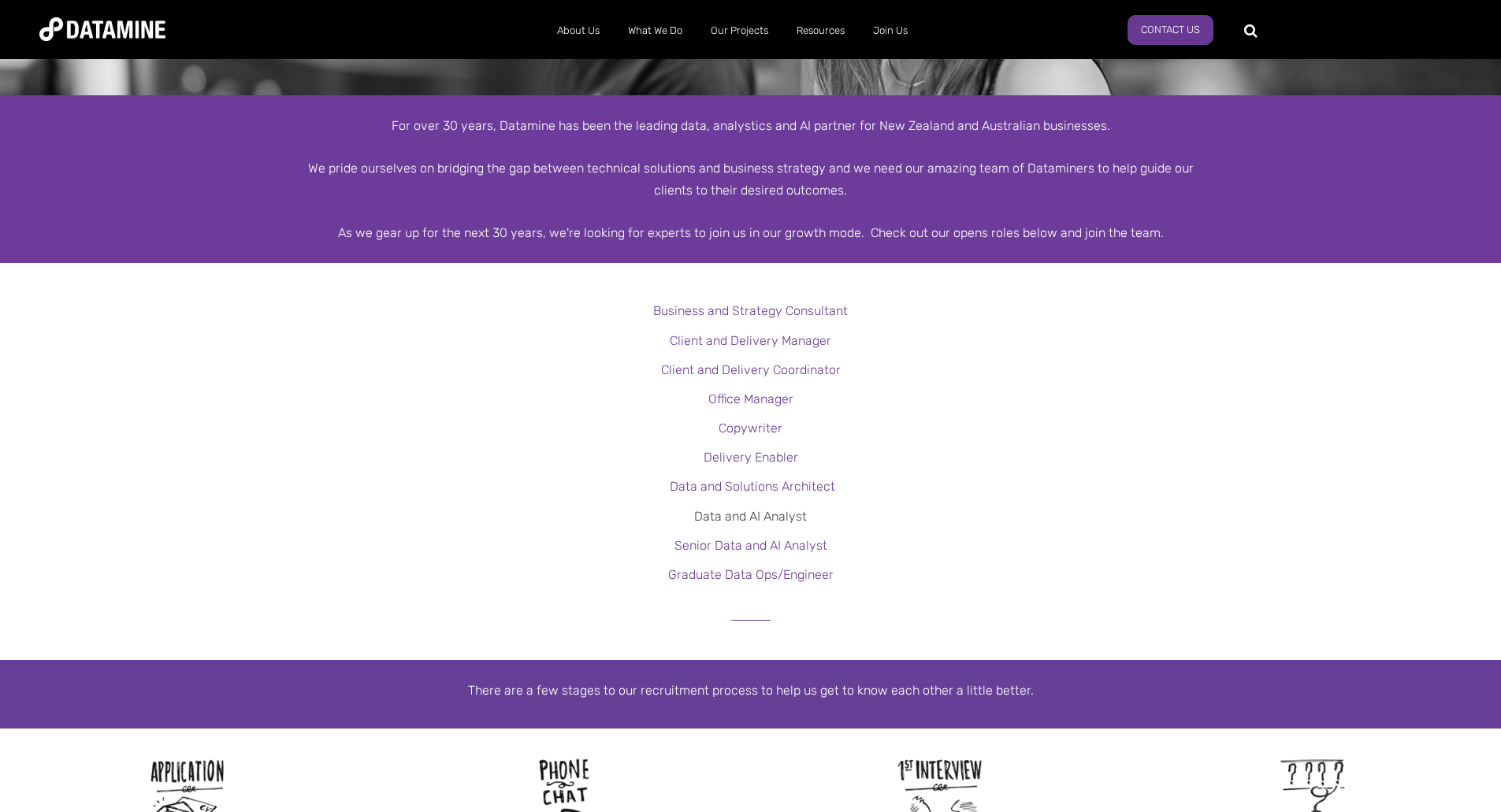
click at [782, 520] on link "Data and AI Analyst" at bounding box center [750, 516] width 113 height 15
click at [797, 551] on link "Senior Data and AI Analyst" at bounding box center [750, 545] width 153 height 15
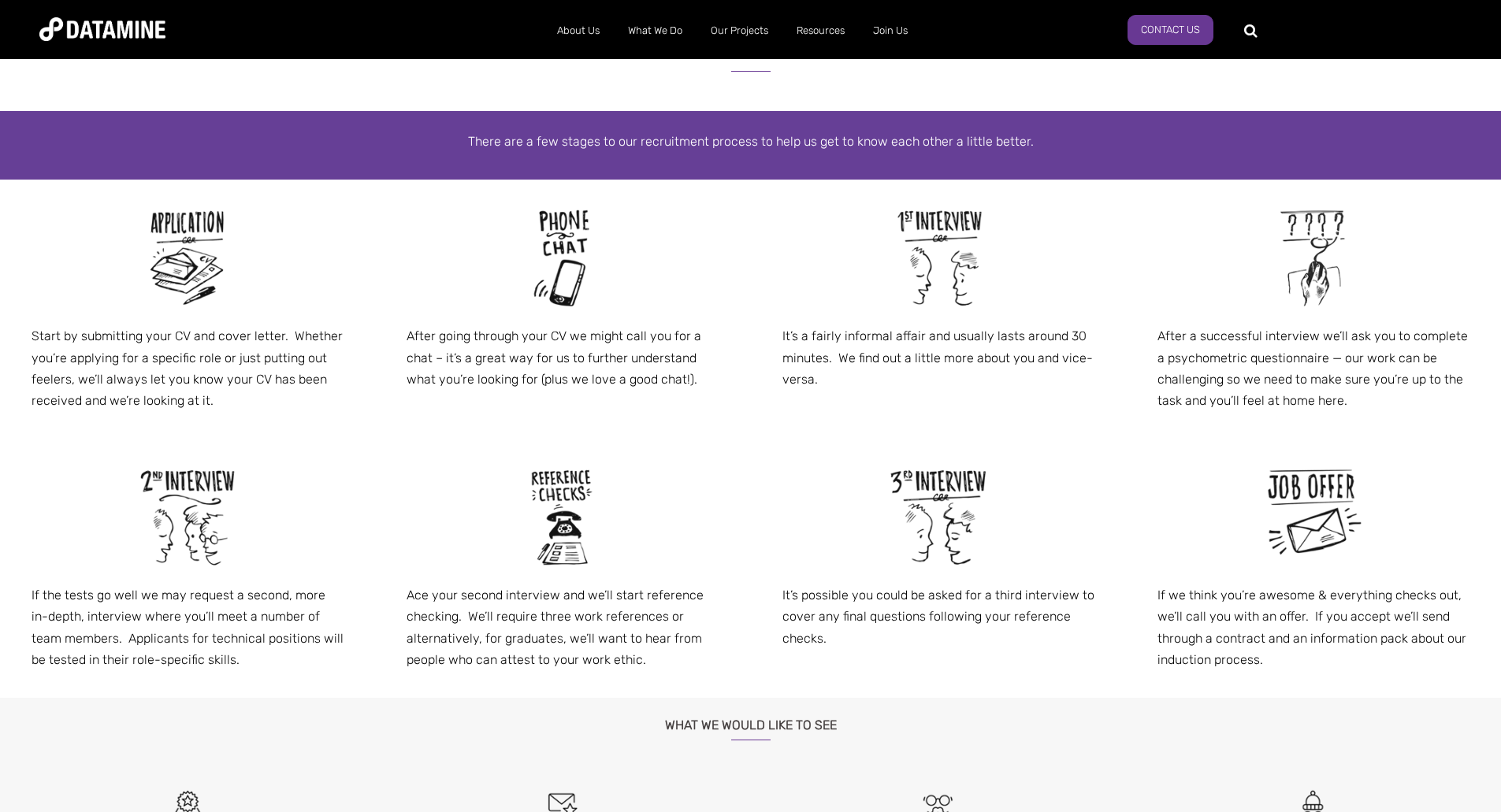
scroll to position [785, 0]
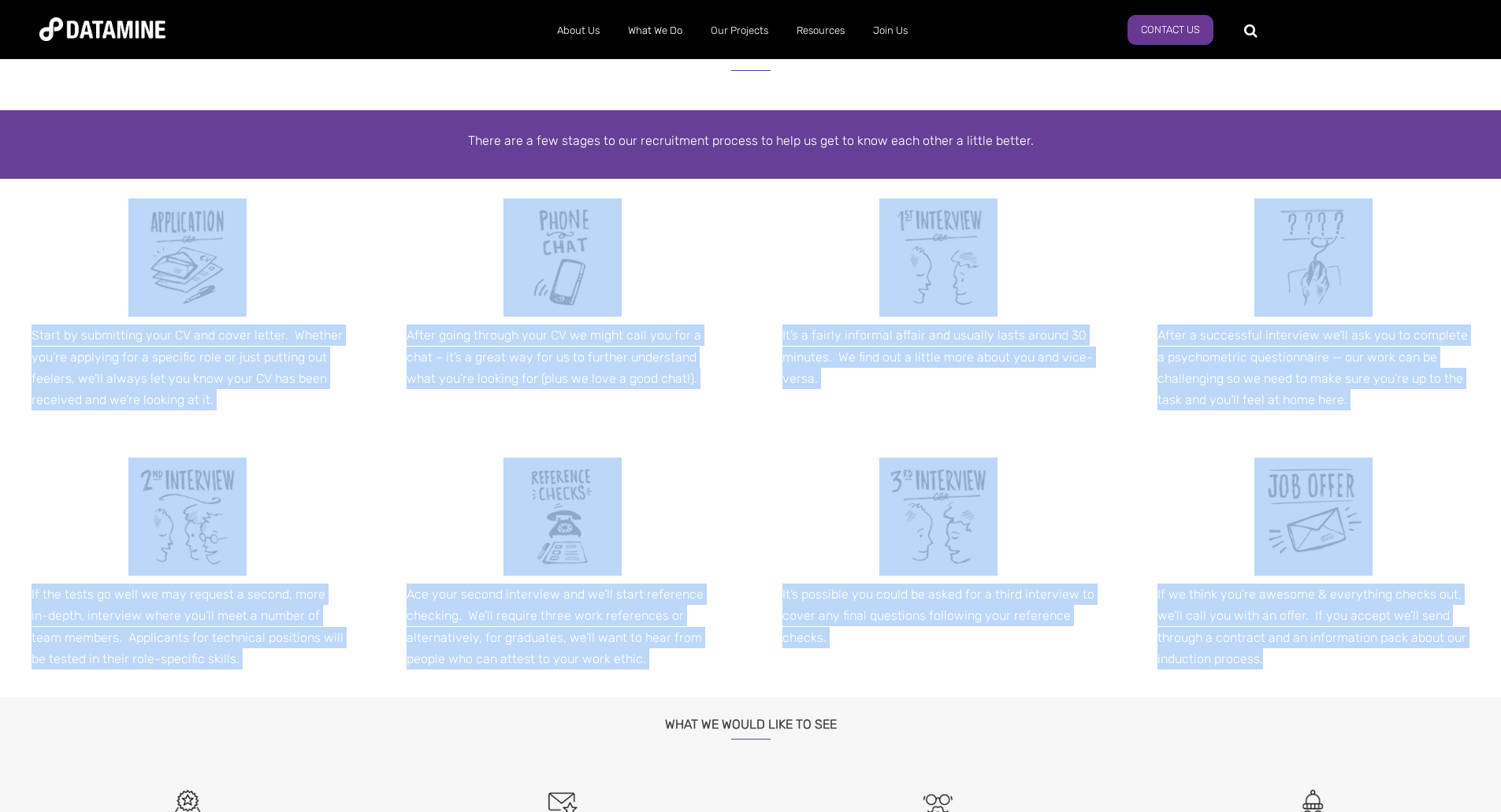
drag, startPoint x: 0, startPoint y: 188, endPoint x: 1464, endPoint y: 653, distance: 1536.1
click at [1464, 653] on span "Start by submitting your CV and cover letter. Whether you’re applying for a spe…" at bounding box center [750, 437] width 1501 height 518
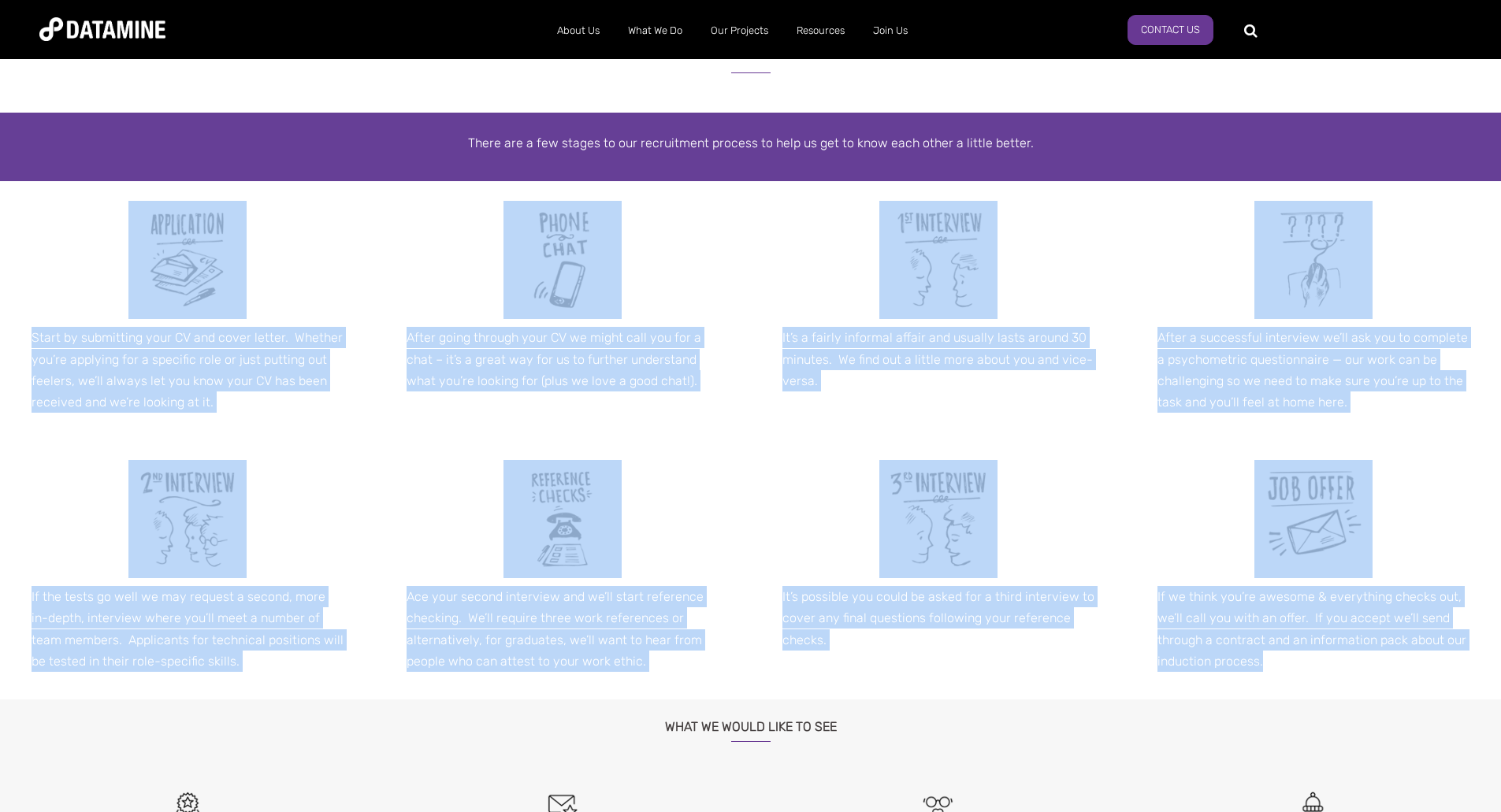
scroll to position [781, 0]
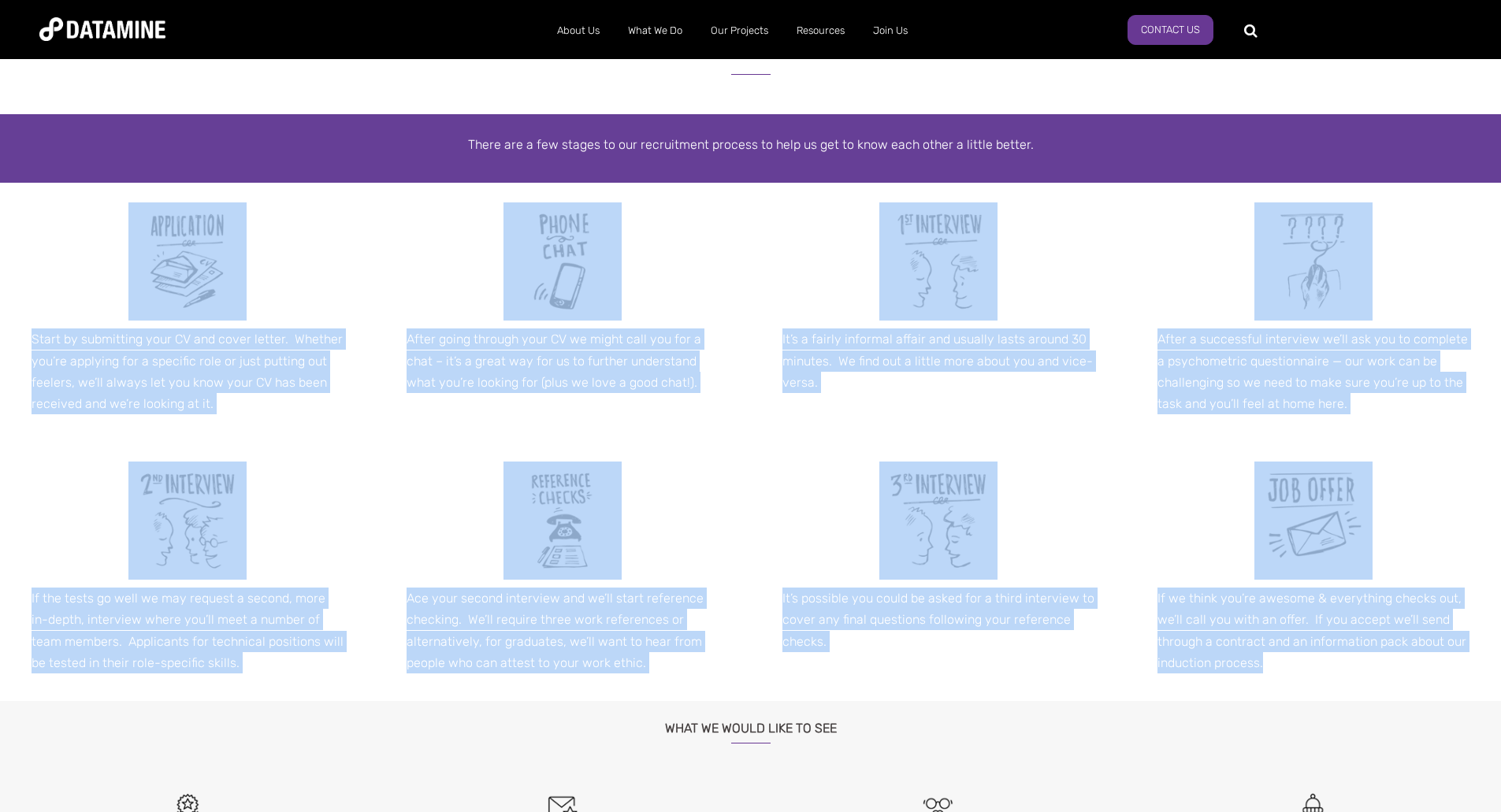
click at [132, 685] on div "If the tests go well we may request a second, more in-depth, interview where yo…" at bounding box center [188, 571] width 375 height 259
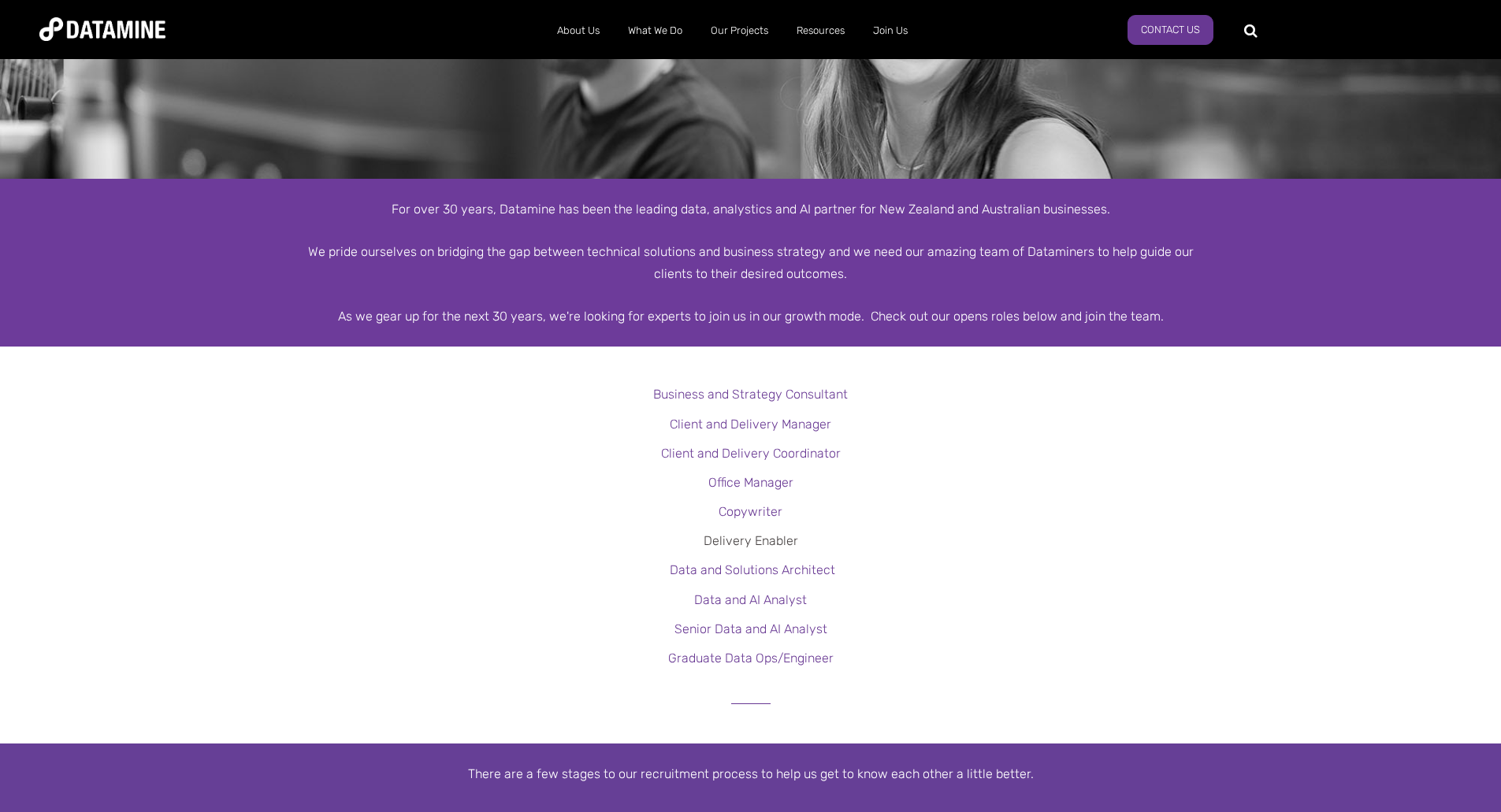
scroll to position [151, 0]
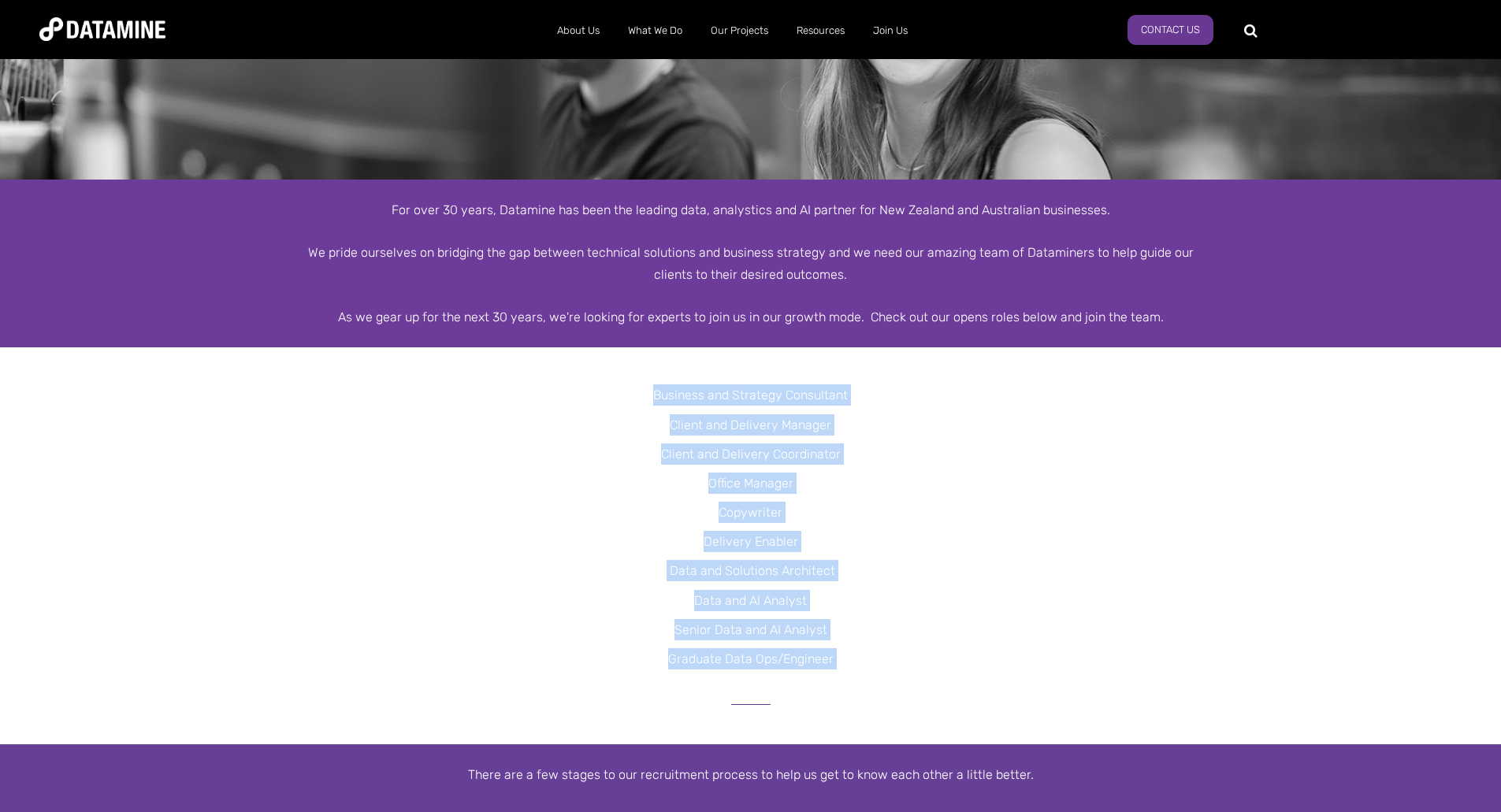
drag, startPoint x: 887, startPoint y: 676, endPoint x: 587, endPoint y: 384, distance: 418.6
click at [1024, 462] on p "Client and Delivery Coordinator" at bounding box center [750, 453] width 1501 height 21
drag, startPoint x: 1024, startPoint y: 462, endPoint x: 983, endPoint y: 477, distance: 43.7
click at [1024, 461] on p "Client and Delivery Coordinator" at bounding box center [750, 453] width 1501 height 21
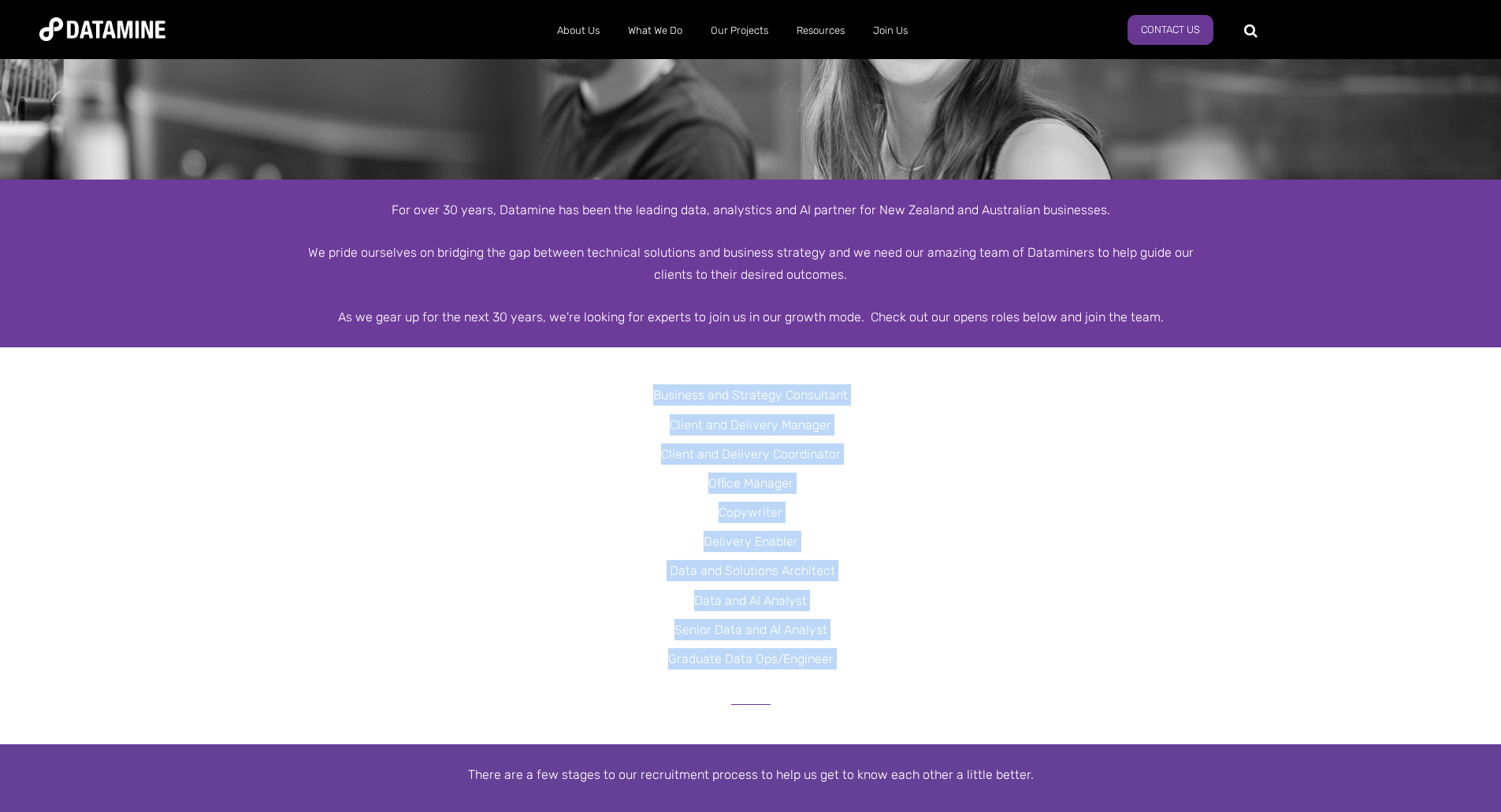
click at [797, 505] on p "Copywriter" at bounding box center [750, 512] width 1501 height 21
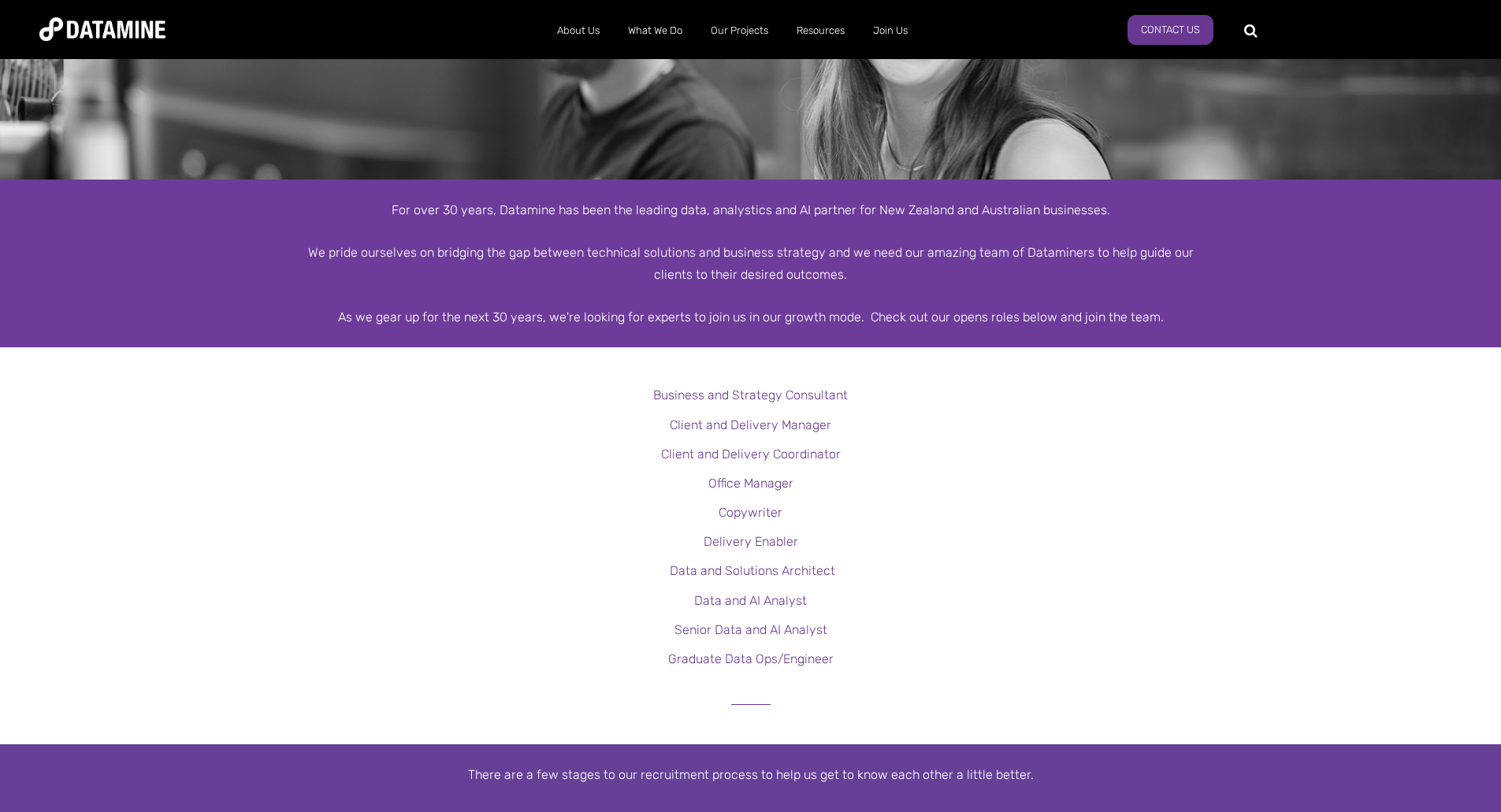
click at [1069, 544] on p "Delivery Enabler" at bounding box center [750, 541] width 1501 height 21
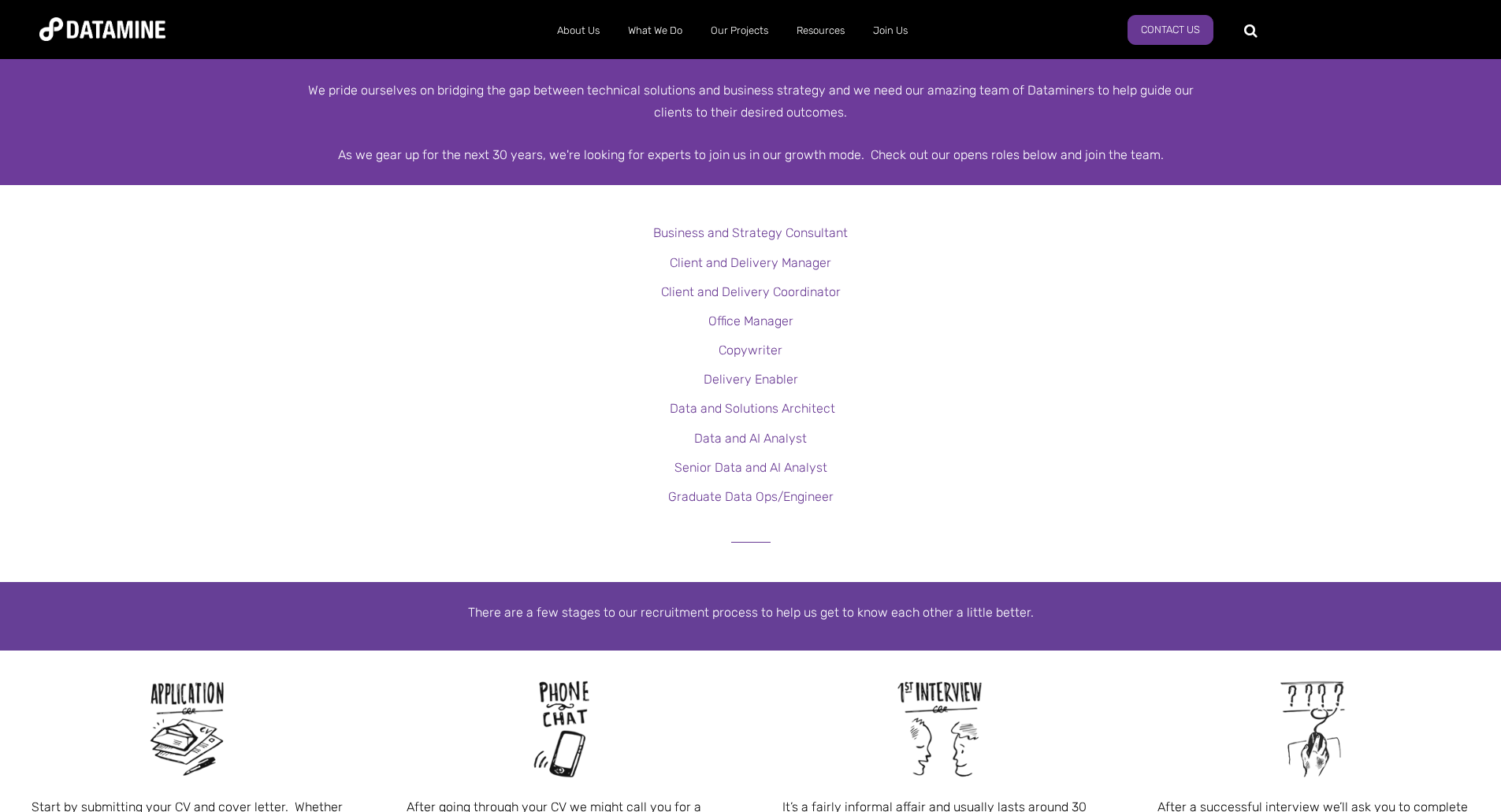
scroll to position [314, 0]
